Goal: Find specific page/section: Find specific page/section

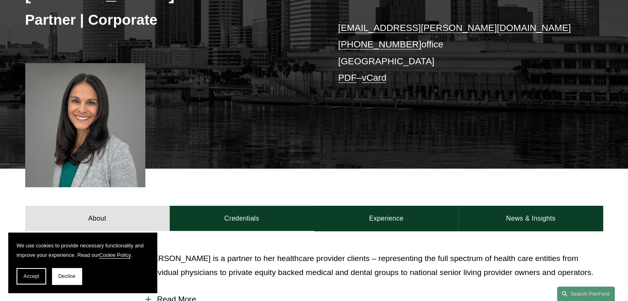
scroll to position [206, 0]
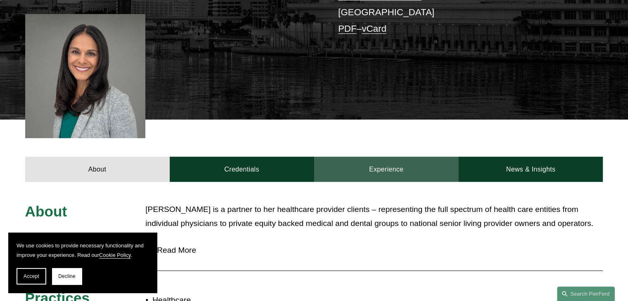
click at [383, 165] on link "Experience" at bounding box center [386, 169] width 144 height 25
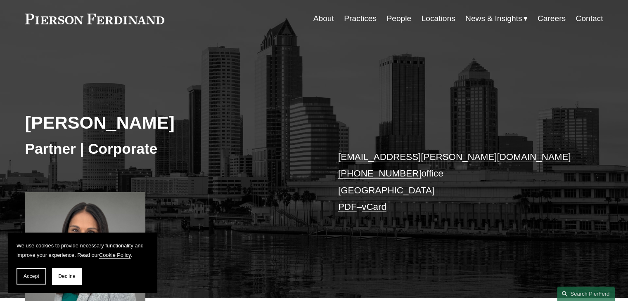
scroll to position [0, 0]
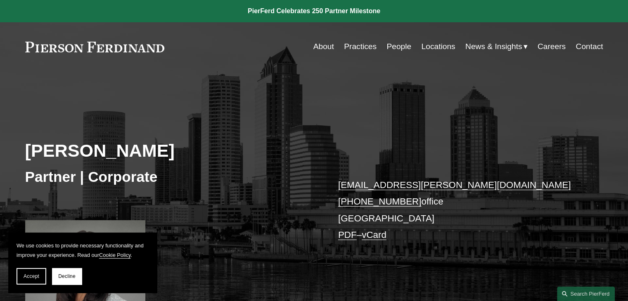
click at [434, 44] on link "Locations" at bounding box center [438, 47] width 34 height 16
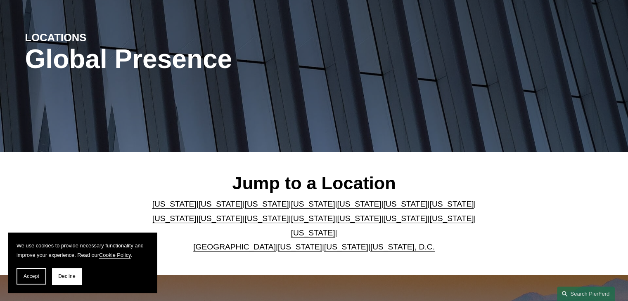
scroll to position [165, 0]
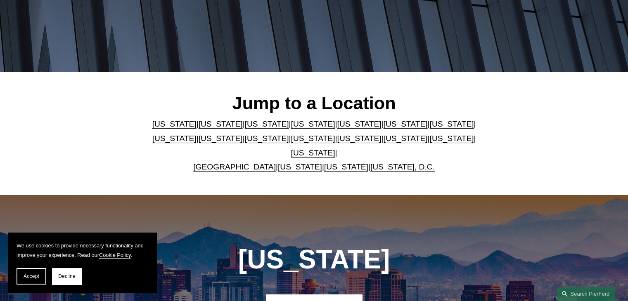
click at [337, 126] on link "[US_STATE]" at bounding box center [359, 124] width 44 height 9
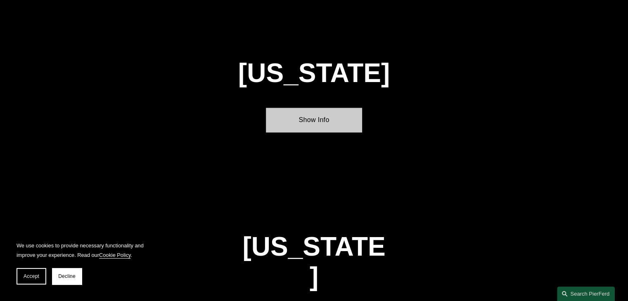
scroll to position [1049, 0]
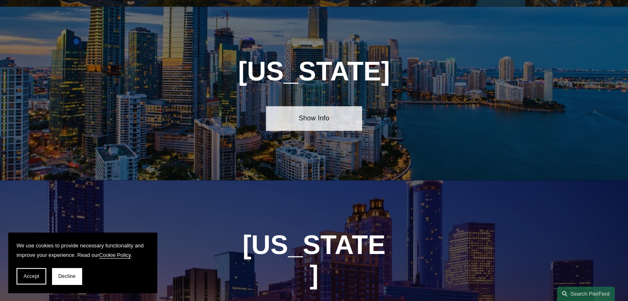
click at [317, 114] on link "Show Info" at bounding box center [314, 118] width 96 height 25
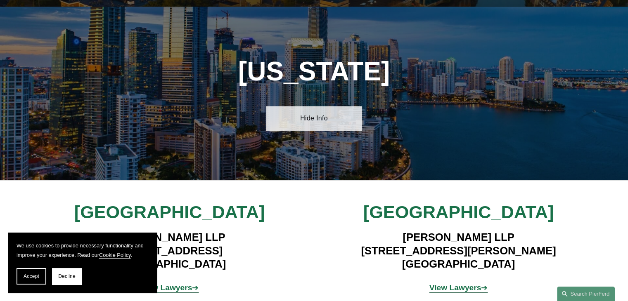
scroll to position [1090, 0]
